Goal: Transaction & Acquisition: Purchase product/service

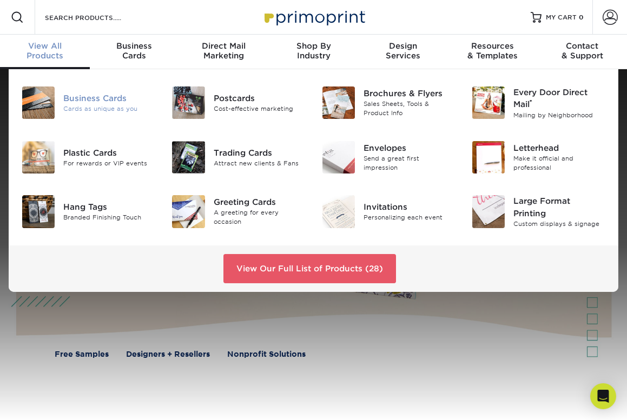
click at [90, 107] on div "Cards as unique as you" at bounding box center [109, 108] width 92 height 9
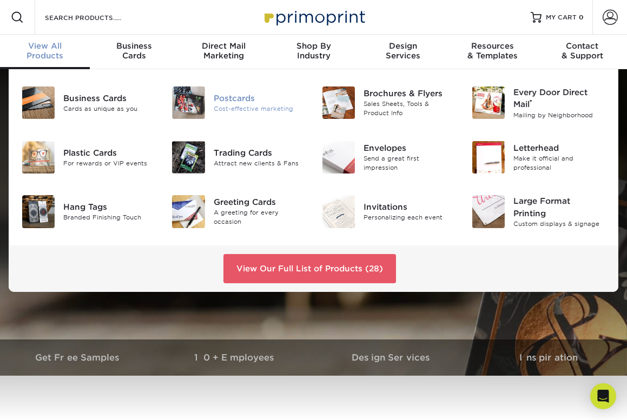
click at [229, 95] on div "Postcards" at bounding box center [260, 98] width 92 height 12
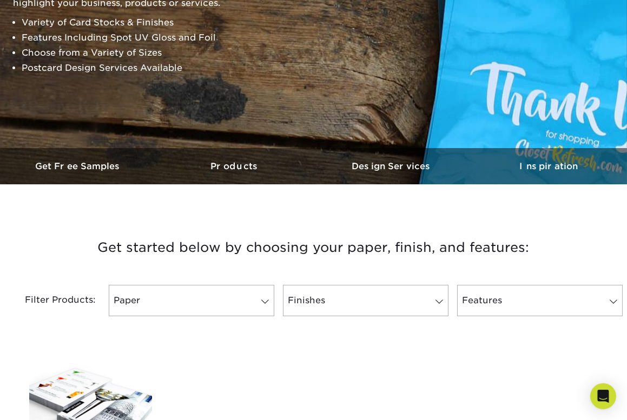
scroll to position [194, 0]
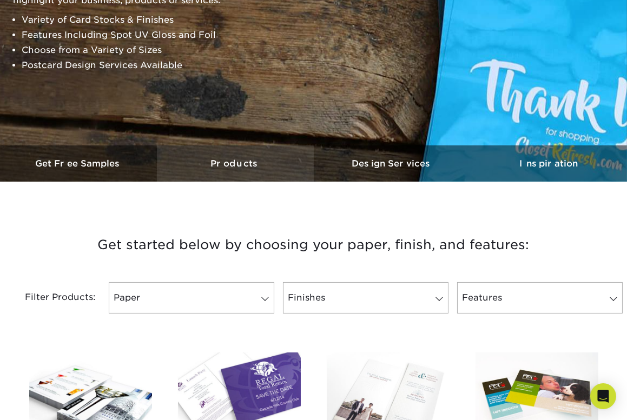
click at [240, 166] on h3 "Products" at bounding box center [235, 163] width 157 height 10
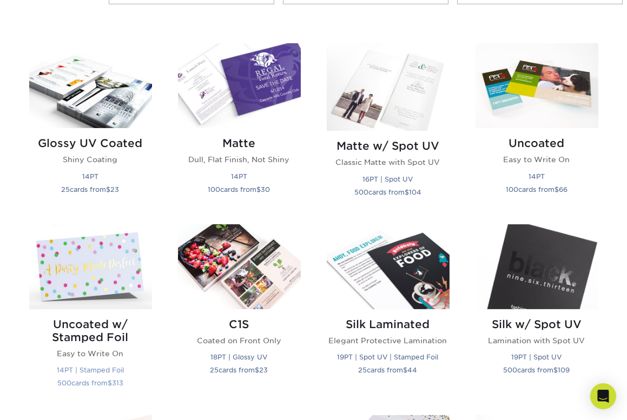
scroll to position [497, 0]
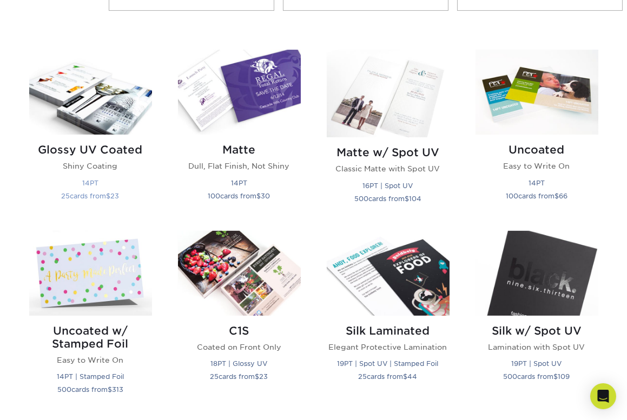
click at [124, 149] on h2 "Glossy UV Coated" at bounding box center [90, 149] width 123 height 13
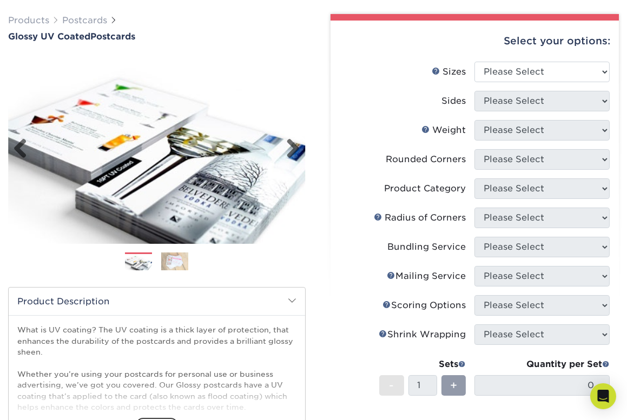
scroll to position [93, 0]
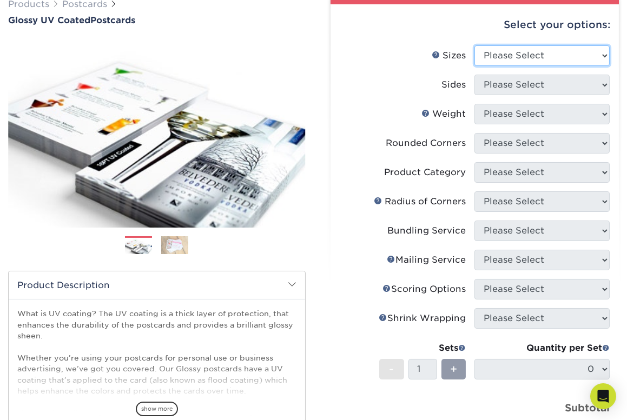
click at [538, 57] on select "Please Select 1.5" x 7" 2" x 4" 2" x 6" 2" x 7" 2" x 8" 2.12" x 5.5" 2.12" x 5.…" at bounding box center [541, 55] width 135 height 21
click at [551, 52] on select "Please Select 1.5" x 7" 2" x 4" 2" x 6" 2" x 7" 2" x 8" 2.12" x 5.5" 2.12" x 5.…" at bounding box center [541, 55] width 135 height 21
select select "2.00x6.00"
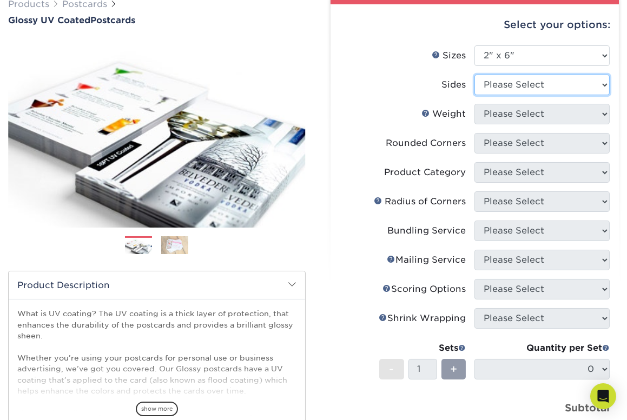
click at [512, 79] on select "Please Select Print Both Sides Print Front Only" at bounding box center [541, 85] width 135 height 21
select select "13abbda7-1d64-4f25-8bb2-c179b224825d"
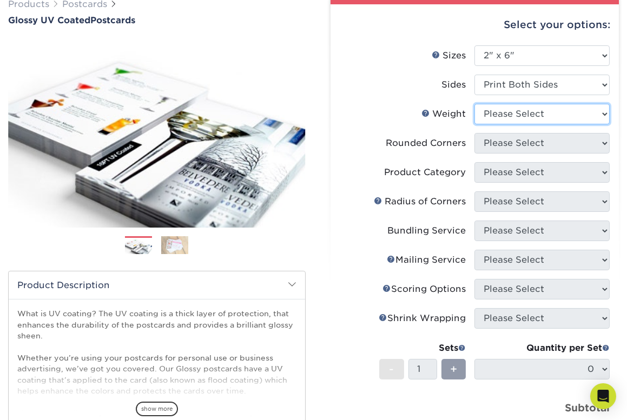
click at [505, 117] on select "Please Select 14PT 16PT 18PT C1S" at bounding box center [541, 114] width 135 height 21
select select "14PT"
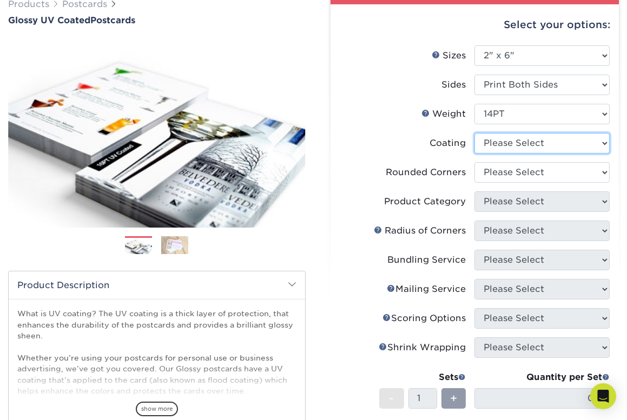
click at [503, 142] on select at bounding box center [541, 143] width 135 height 21
select select "1e8116af-acfc-44b1-83dc-8181aa338834"
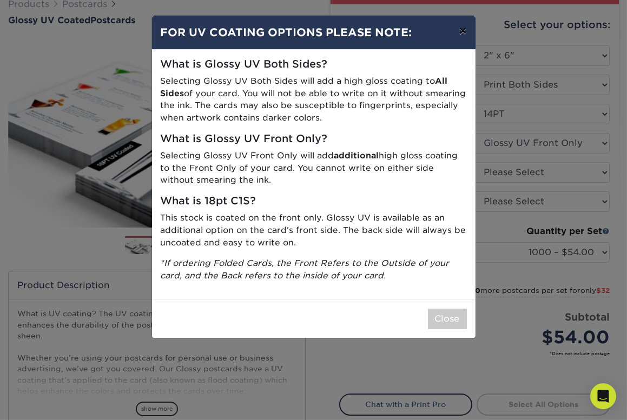
click at [470, 39] on button "×" at bounding box center [462, 31] width 25 height 30
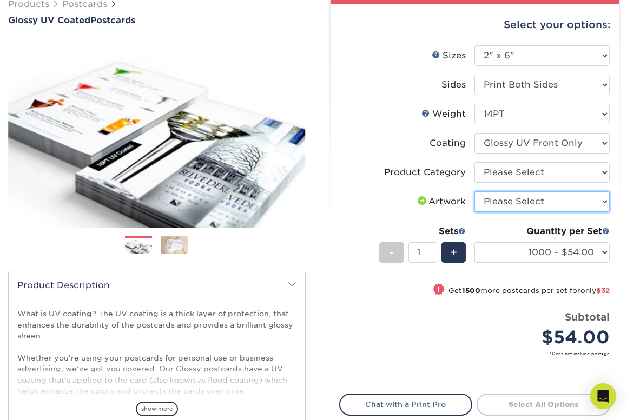
click at [502, 201] on select "Please Select I will upload files I need a design - $150" at bounding box center [541, 201] width 135 height 21
select select "upload"
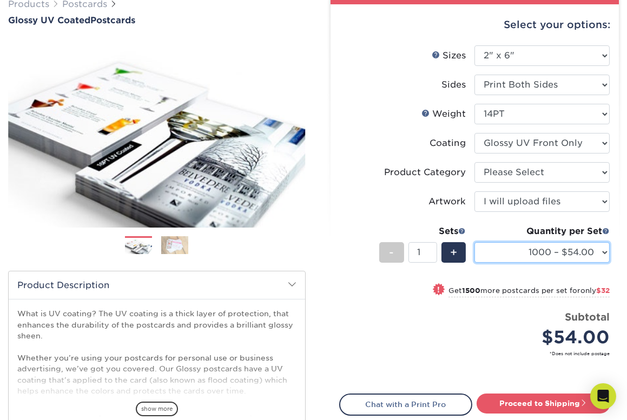
click at [603, 251] on select "1000 – $54.00 2500 – $86.00 5000 – $130.00 10000 – $247.00 15000 – $364.00 2000…" at bounding box center [541, 252] width 135 height 21
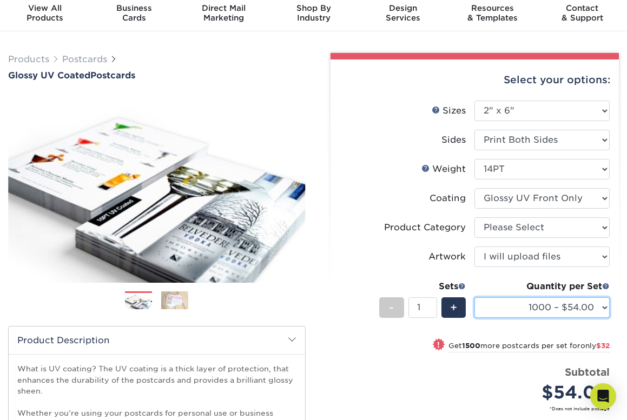
scroll to position [0, 0]
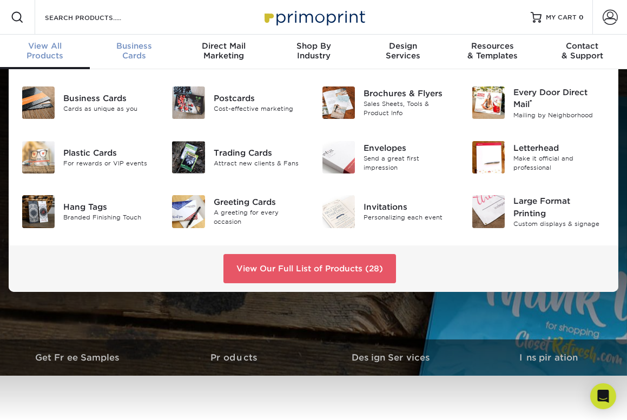
click at [130, 54] on div "Business Cards" at bounding box center [135, 50] width 90 height 19
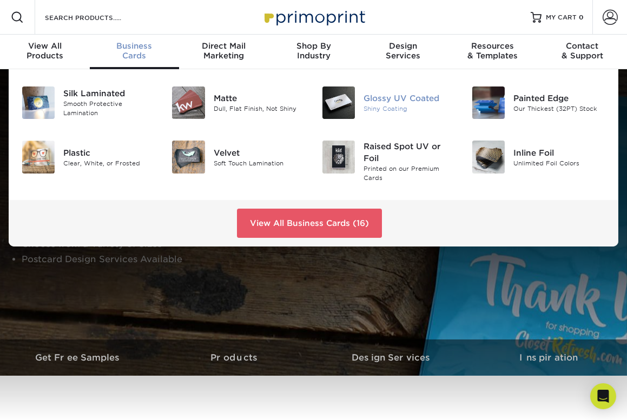
click at [401, 97] on div "Glossy UV Coated" at bounding box center [409, 98] width 92 height 12
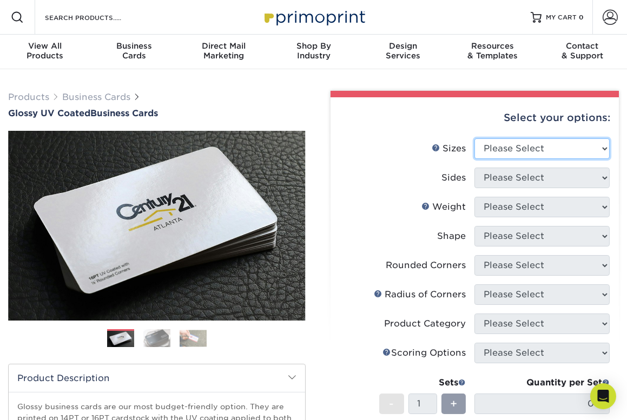
click at [500, 147] on select "Please Select 1.5" x 3.5" - Mini 1.75" x 3.5" - Mini 2" x 2" - Square 2" x 3" -…" at bounding box center [541, 148] width 135 height 21
select select "2.00x3.50"
